Goal: Task Accomplishment & Management: Use online tool/utility

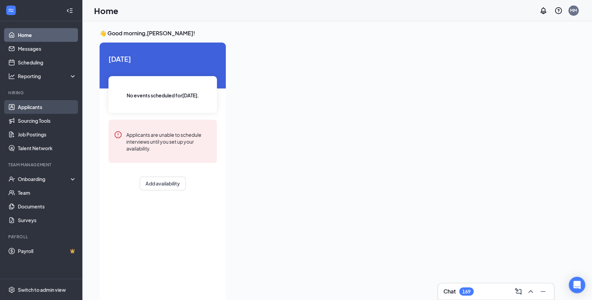
click at [41, 107] on link "Applicants" at bounding box center [47, 107] width 59 height 14
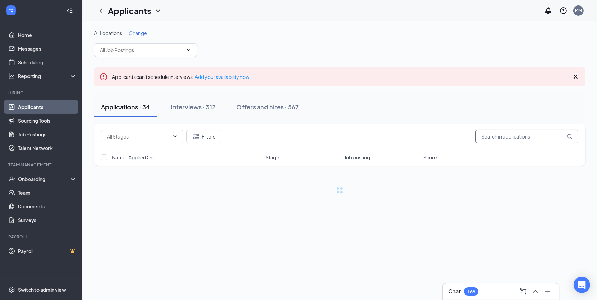
click at [492, 137] on input "text" at bounding box center [526, 137] width 103 height 14
type input "[PERSON_NAME]"
click at [203, 109] on div "Interviews · 312" at bounding box center [193, 107] width 45 height 9
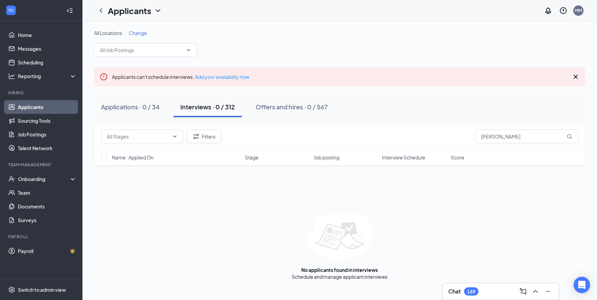
click at [209, 107] on div "Interviews · 0 / 312" at bounding box center [207, 107] width 55 height 9
click at [219, 104] on div "Interviews · 0 / 312" at bounding box center [207, 107] width 55 height 9
click at [275, 105] on div "Offers and hires · 0 / 567" at bounding box center [291, 107] width 72 height 9
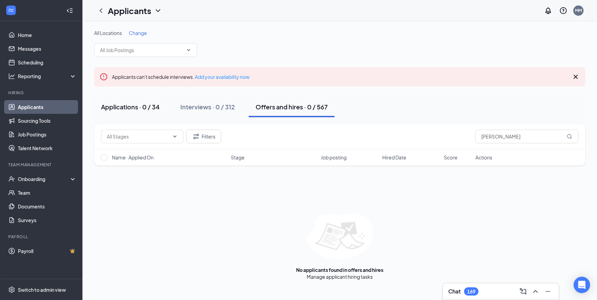
click at [164, 107] on button "Applications · 0 / 34" at bounding box center [130, 107] width 72 height 21
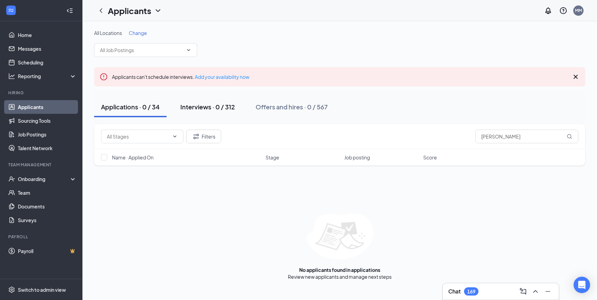
click at [203, 104] on div "Interviews · 0 / 312" at bounding box center [207, 107] width 55 height 9
type input "[PERSON_NAME]"
click at [466, 183] on div "Filters [PERSON_NAME] Name · Applied On Stage Job posting Interview Schedule Sc…" at bounding box center [339, 202] width 491 height 156
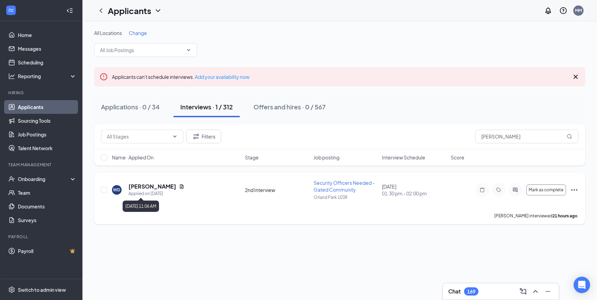
click at [151, 187] on h5 "[PERSON_NAME]" at bounding box center [152, 187] width 48 height 8
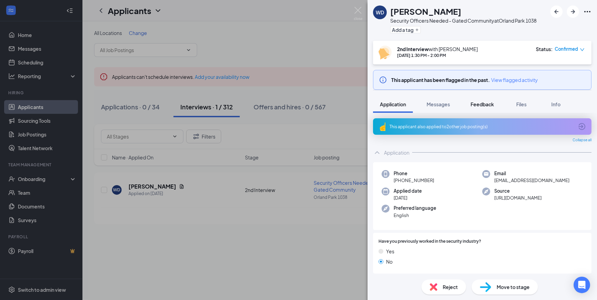
click at [486, 102] on span "Feedback" at bounding box center [481, 104] width 23 height 6
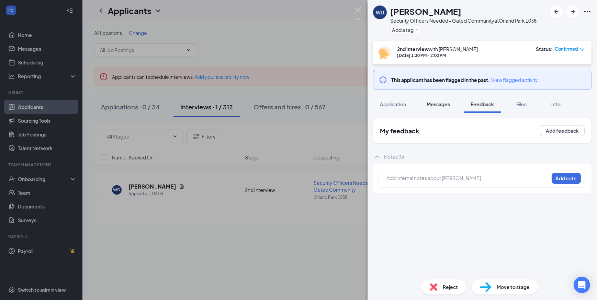
click at [438, 104] on span "Messages" at bounding box center [437, 104] width 23 height 6
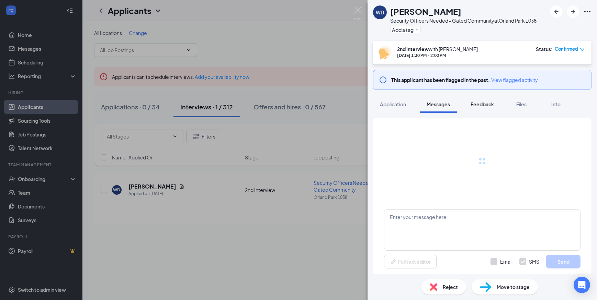
click at [481, 106] on span "Feedback" at bounding box center [481, 104] width 23 height 6
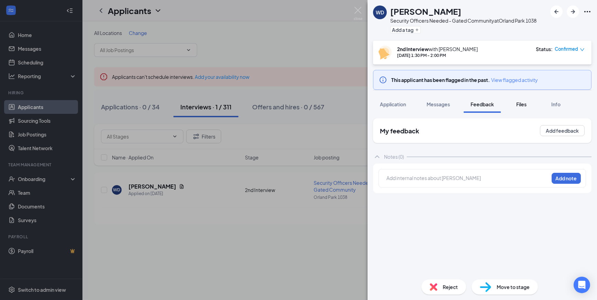
click at [522, 105] on span "Files" at bounding box center [521, 104] width 10 height 6
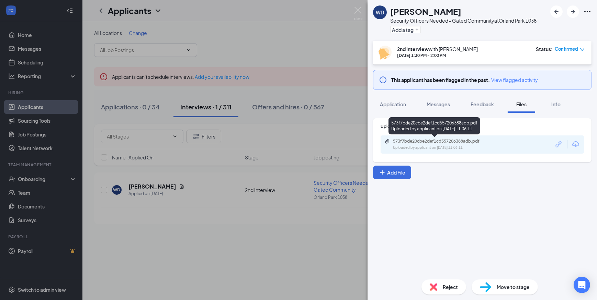
click at [454, 144] on div "573f7bde20cbe2def1cd557206388adb.pdf Uploaded by applicant on [DATE] 11:06:11" at bounding box center [440, 145] width 111 height 12
click at [358, 7] on img at bounding box center [358, 13] width 9 height 13
